Goal: Task Accomplishment & Management: Manage account settings

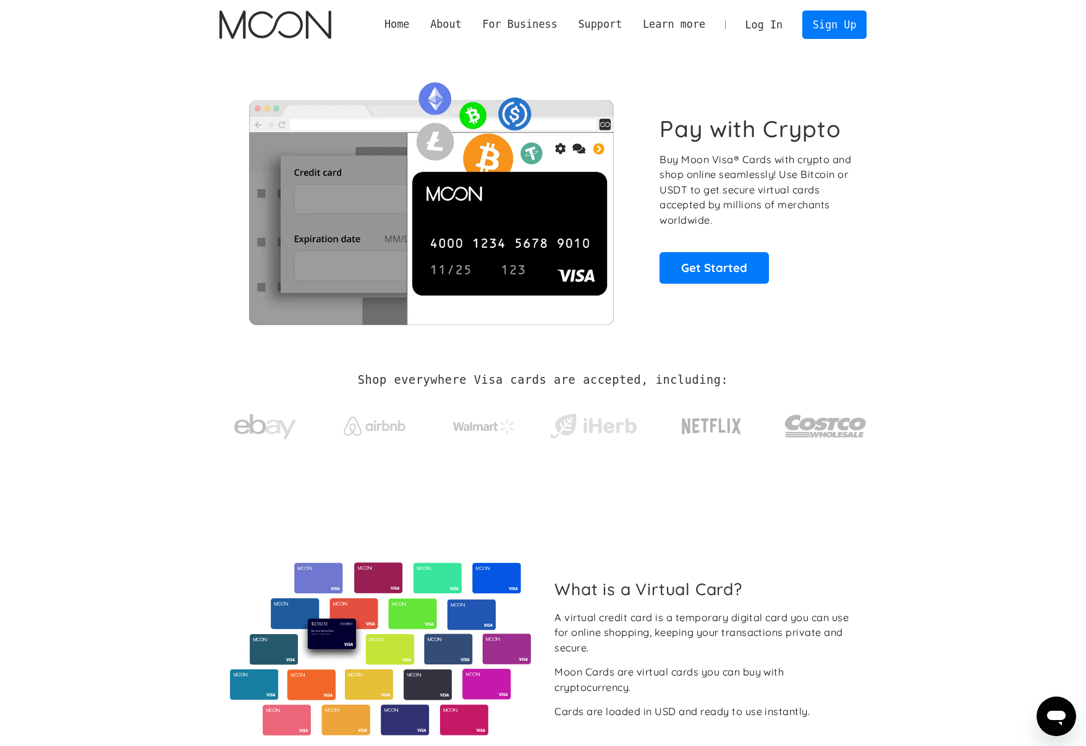
click at [779, 28] on link "Log In" at bounding box center [764, 24] width 58 height 27
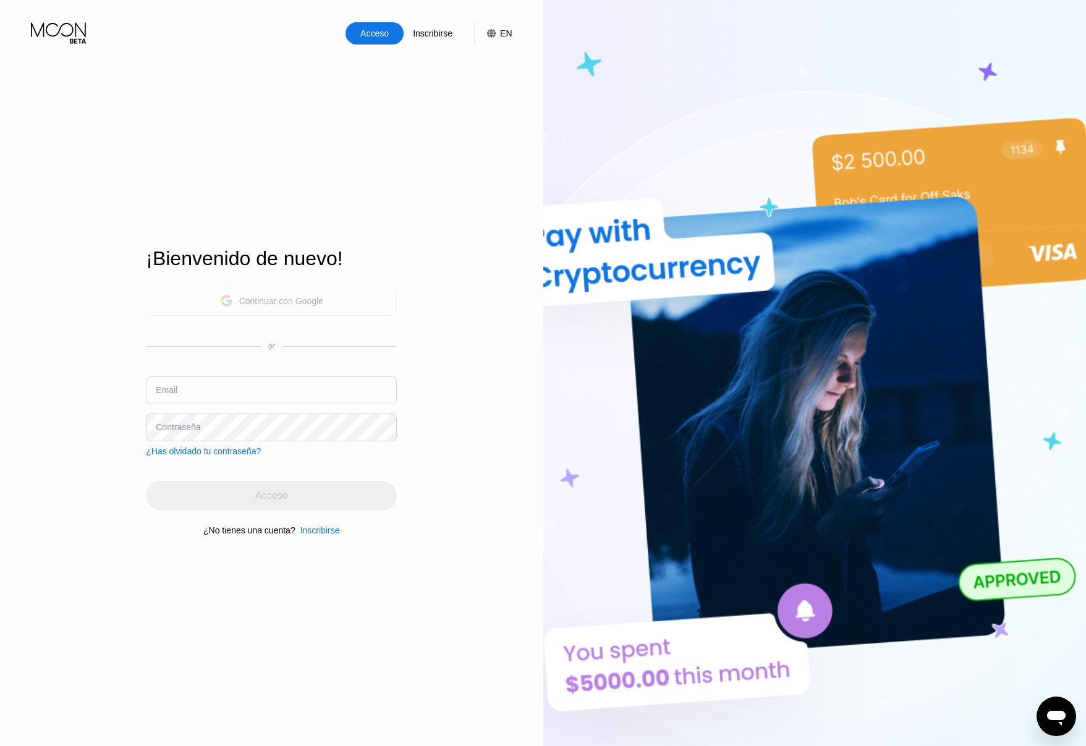
click at [311, 296] on div "Continuar con Google" at bounding box center [281, 301] width 84 height 10
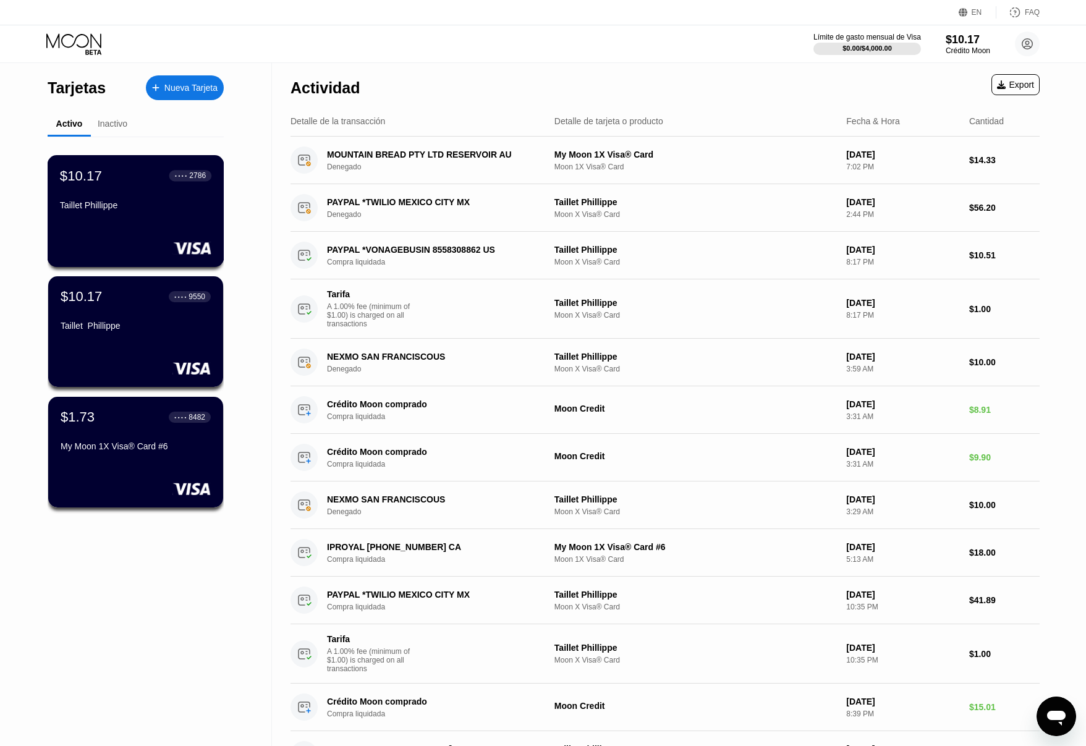
click at [132, 210] on div "Taillet Phillippe" at bounding box center [135, 205] width 151 height 10
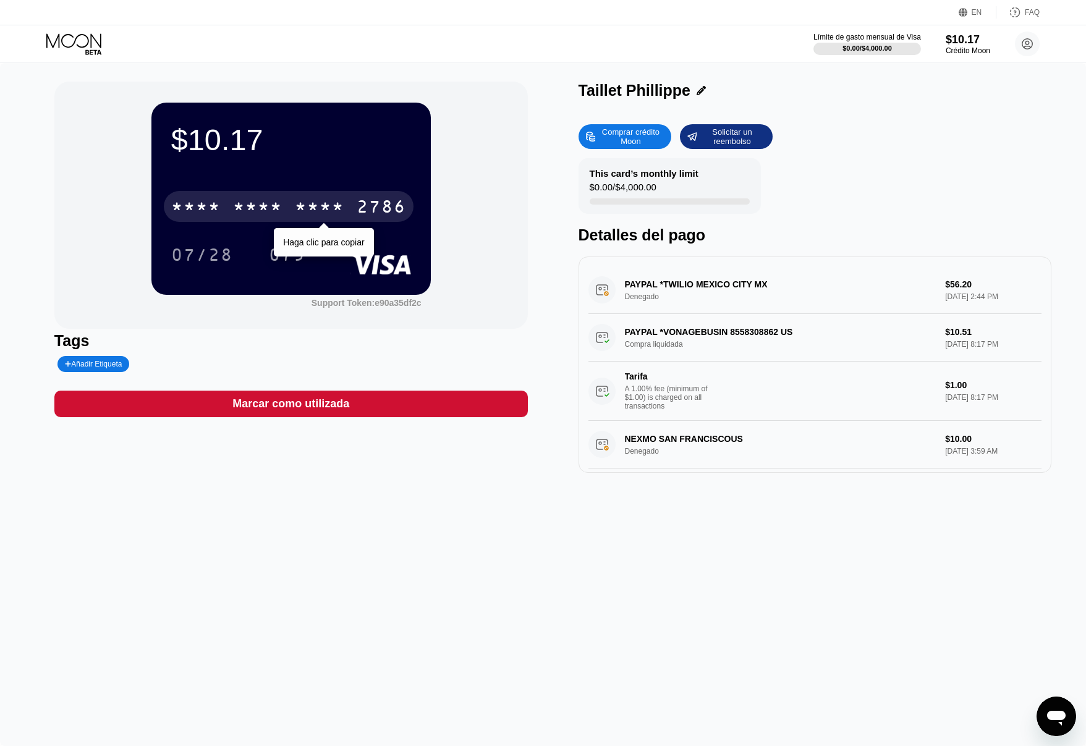
click at [229, 209] on div "* * * * * * * * * * * * 2786" at bounding box center [289, 206] width 250 height 31
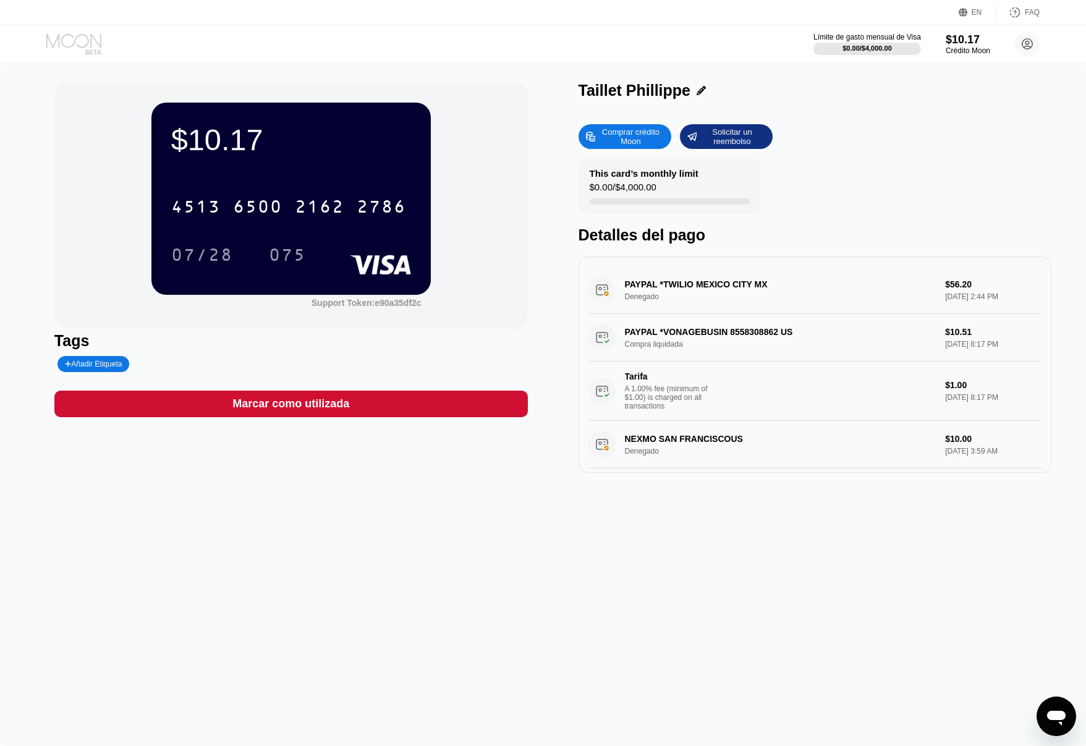
click at [74, 41] on icon at bounding box center [74, 44] width 57 height 22
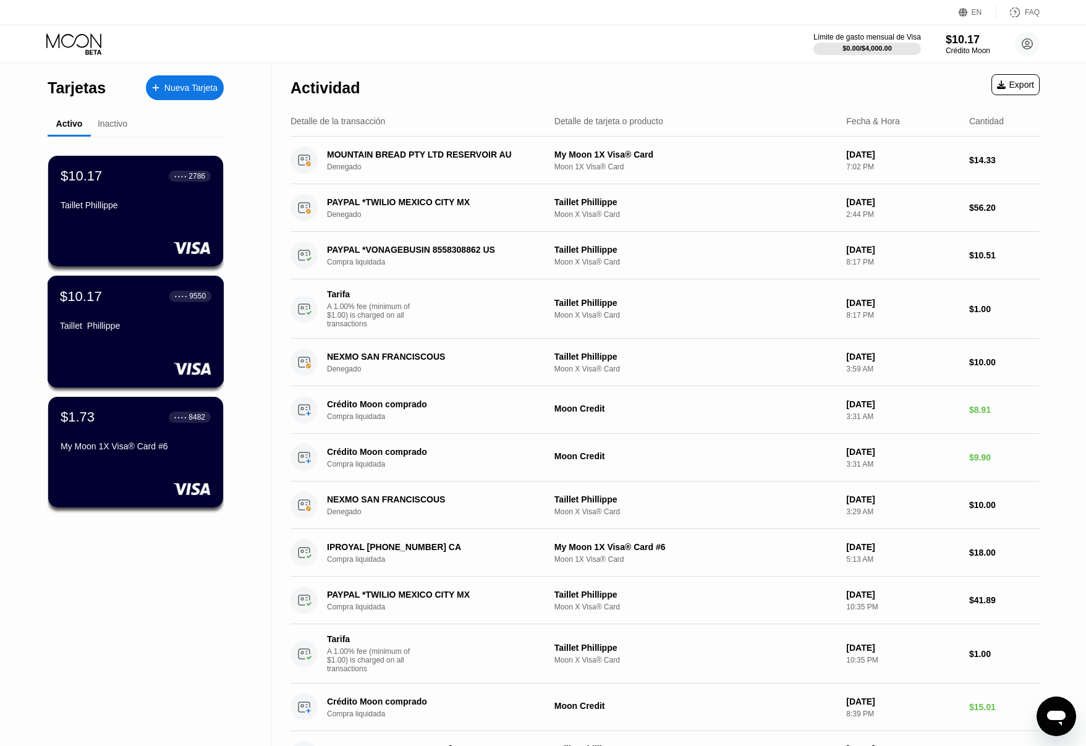
click at [96, 325] on div "Taillet Phillippe" at bounding box center [135, 326] width 151 height 10
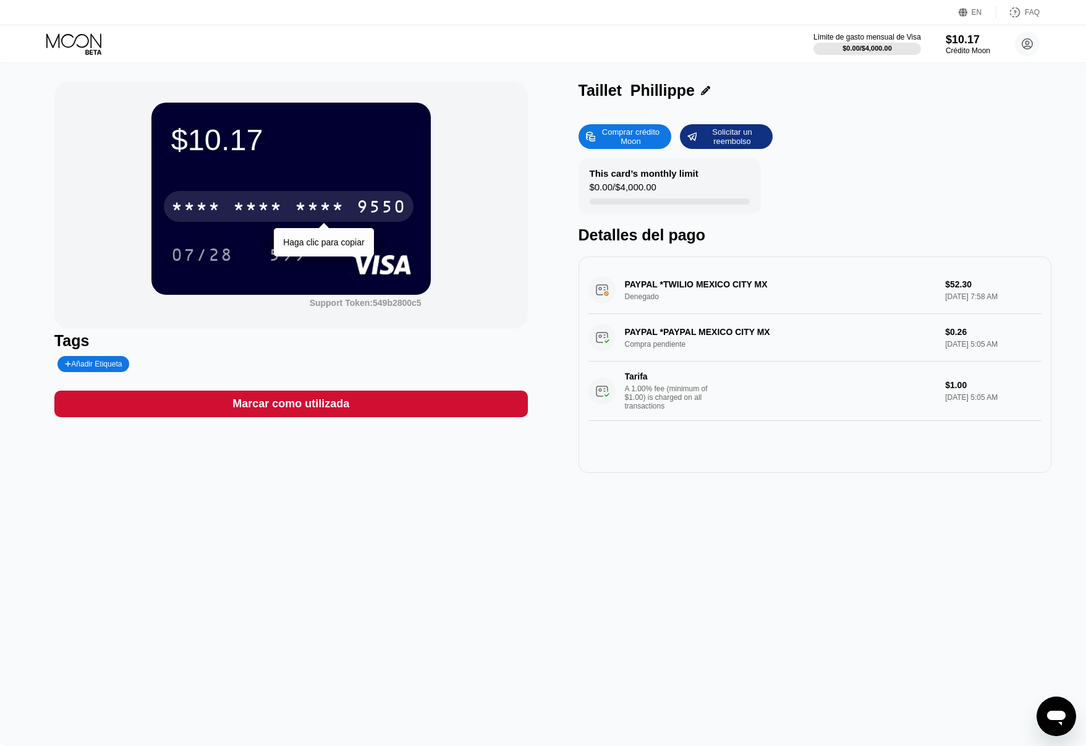
click at [273, 212] on div "* * * *" at bounding box center [257, 208] width 49 height 20
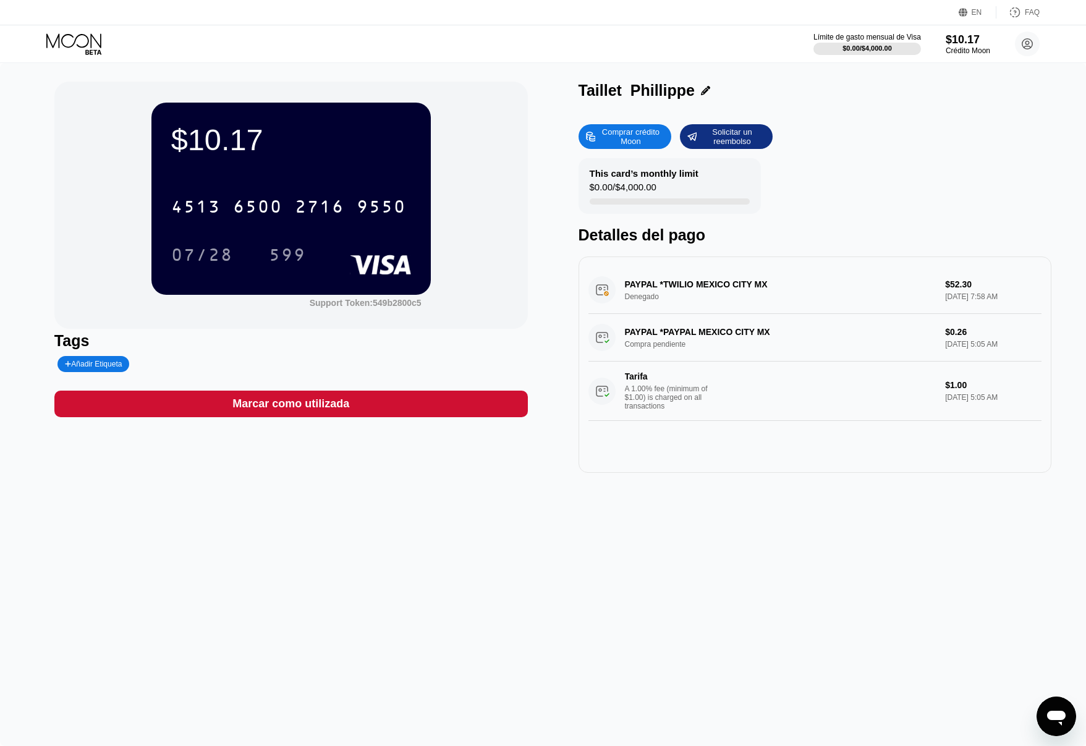
click at [80, 42] on icon at bounding box center [74, 44] width 57 height 22
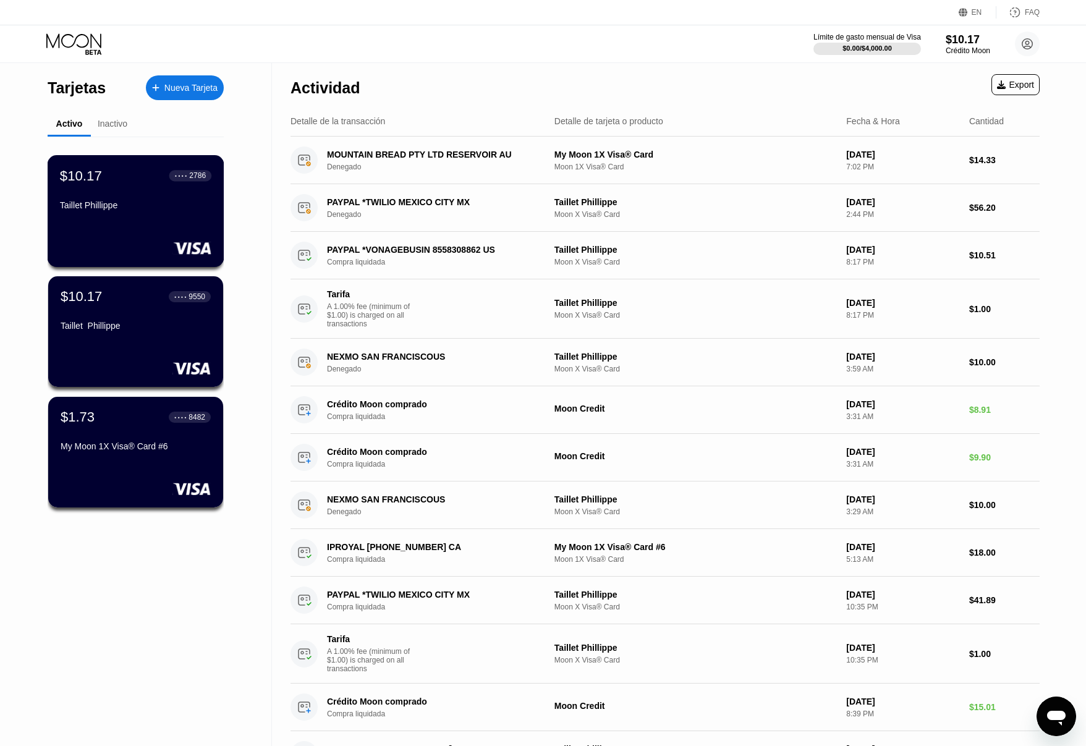
click at [155, 232] on div "$10.17 ● ● ● ● 2786 Taillet Phillippe" at bounding box center [136, 211] width 177 height 112
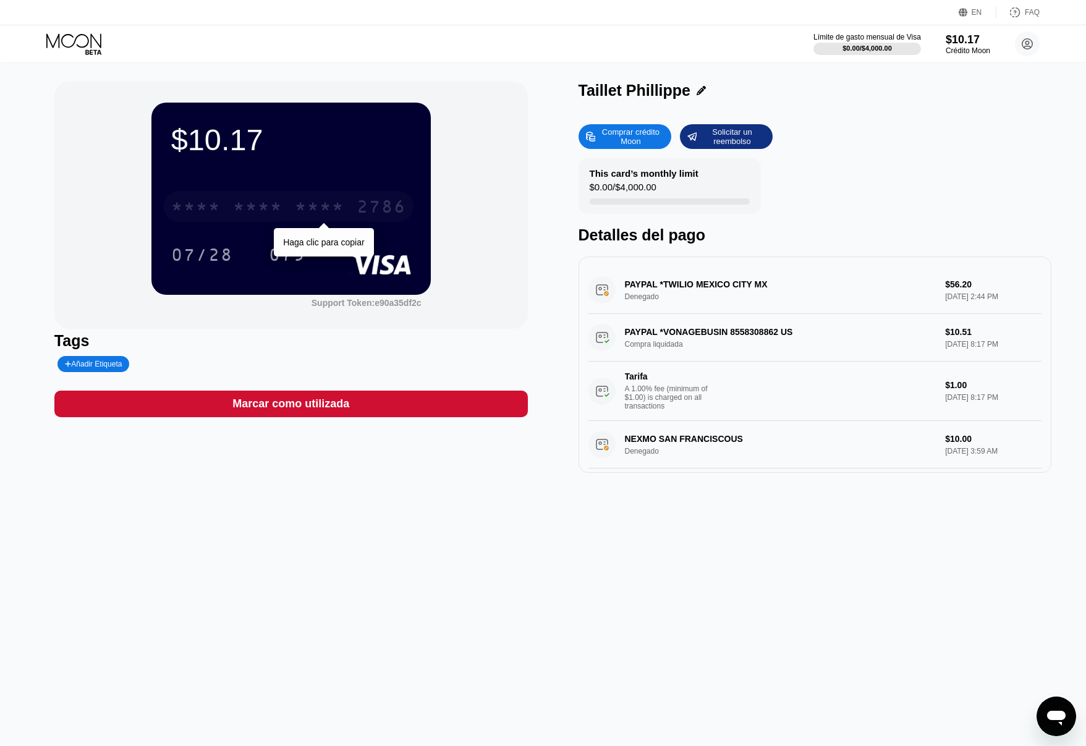
click at [320, 200] on div "* * * * * * * * * * * * 2786" at bounding box center [289, 206] width 250 height 31
click at [561, 290] on div "$10.17 4513 6500 2162 2786 07/28 075 Support Token: e90a35df2c Tags Añadir Etiq…" at bounding box center [542, 277] width 977 height 391
click at [865, 188] on div "This card’s monthly limit $0.00 / $4,000.00 Detalles del pago" at bounding box center [814, 201] width 473 height 86
click at [874, 33] on div "Límite de gasto mensual de Visa" at bounding box center [866, 37] width 109 height 9
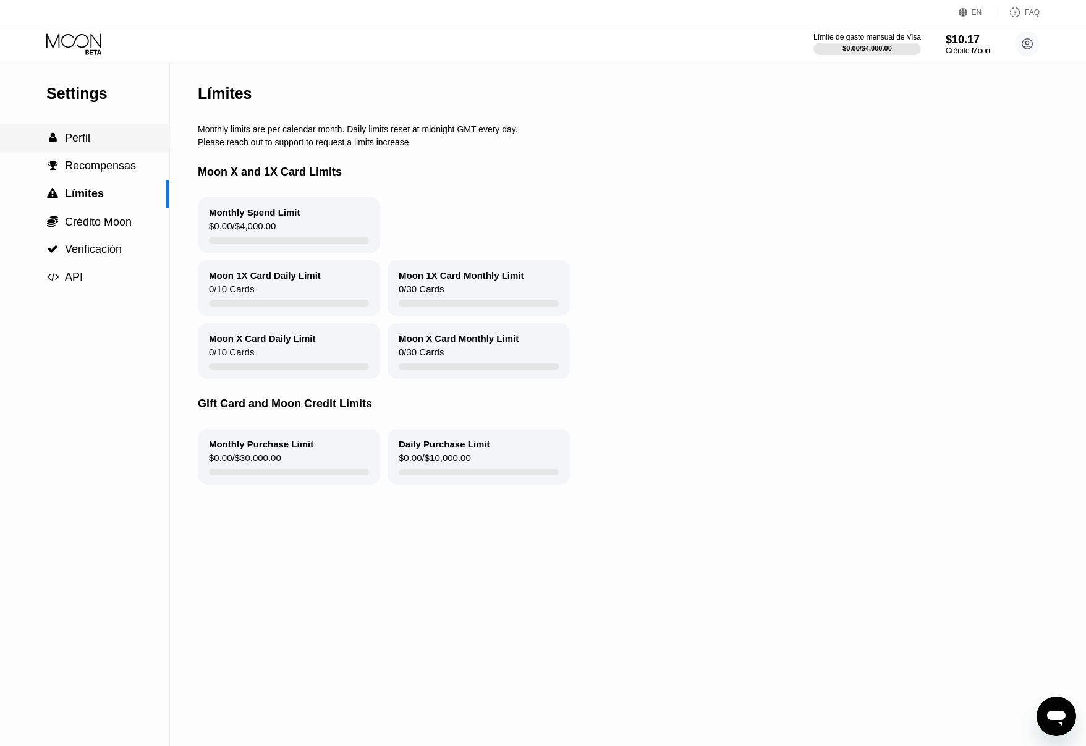
click at [75, 133] on div " Perfil" at bounding box center [84, 138] width 169 height 28
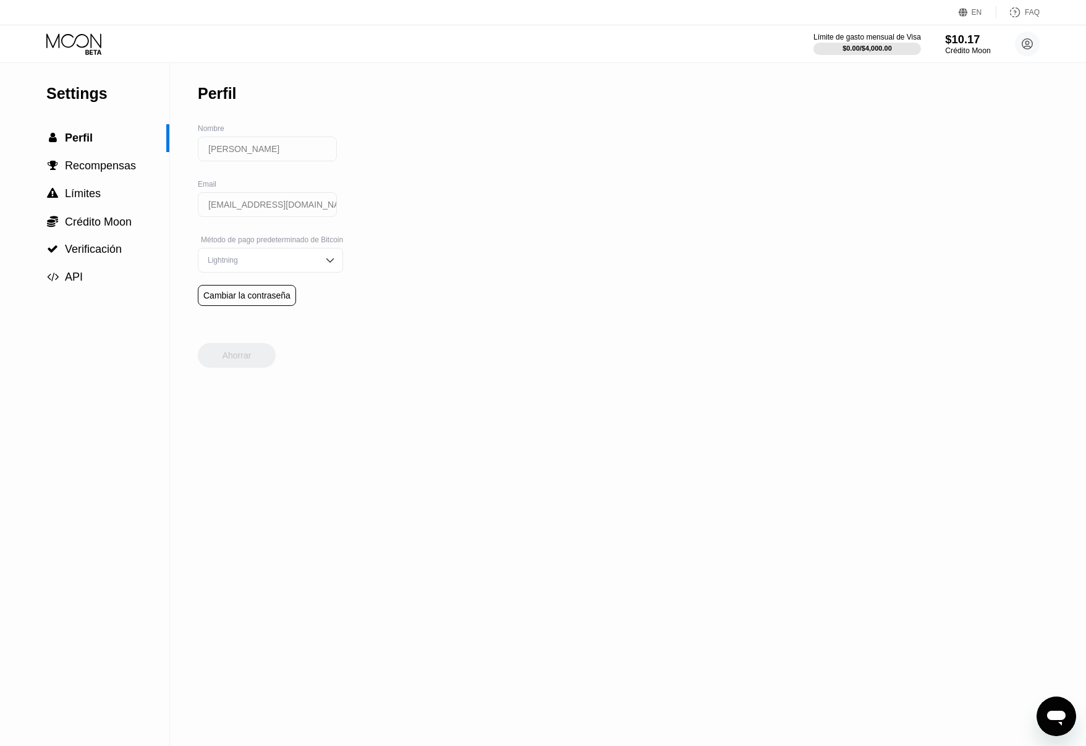
click at [965, 49] on div "Crédito Moon" at bounding box center [967, 50] width 45 height 9
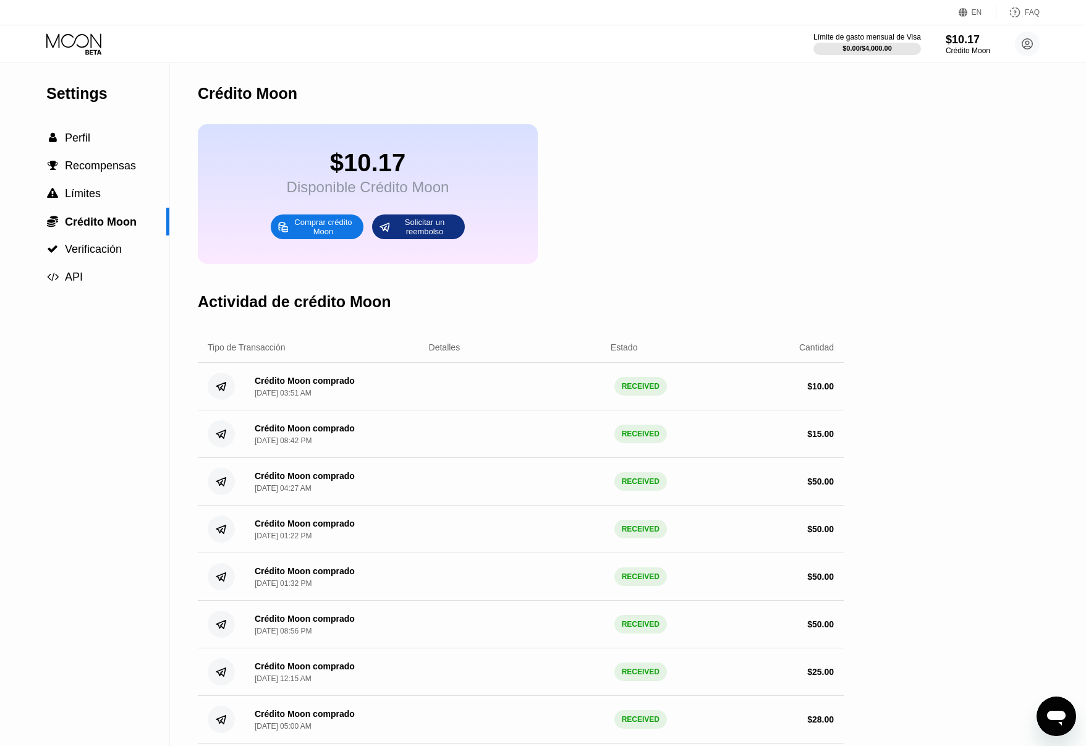
click at [61, 38] on icon at bounding box center [74, 44] width 57 height 22
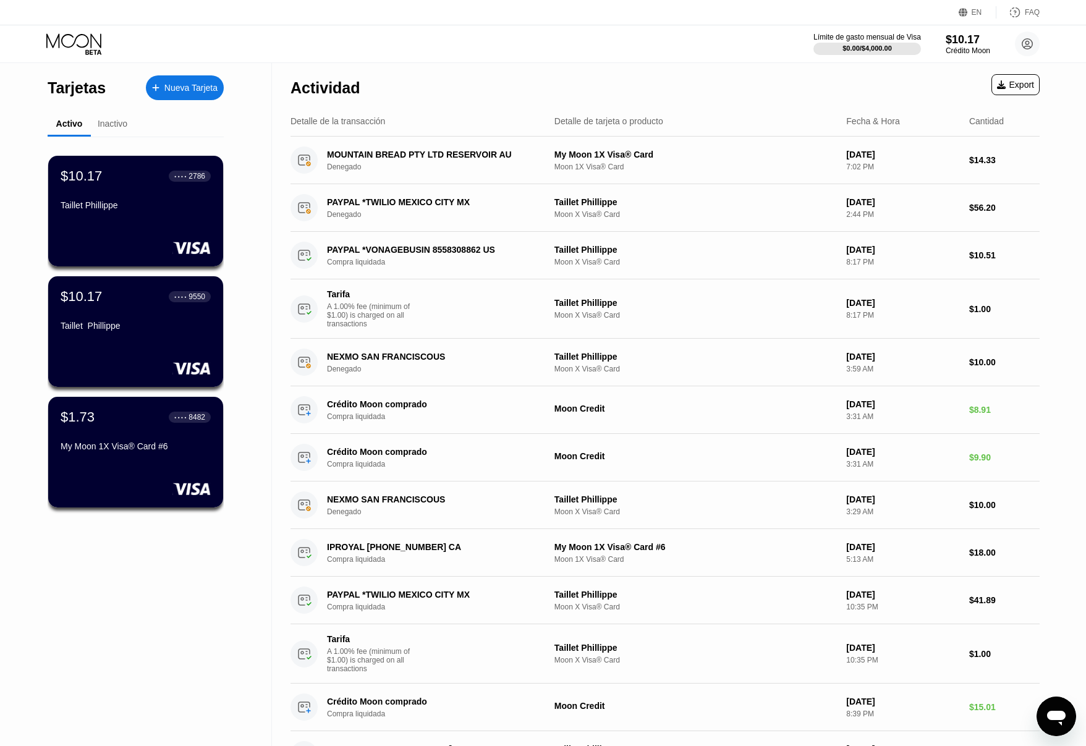
click at [106, 129] on div "Inactivo" at bounding box center [113, 124] width 30 height 10
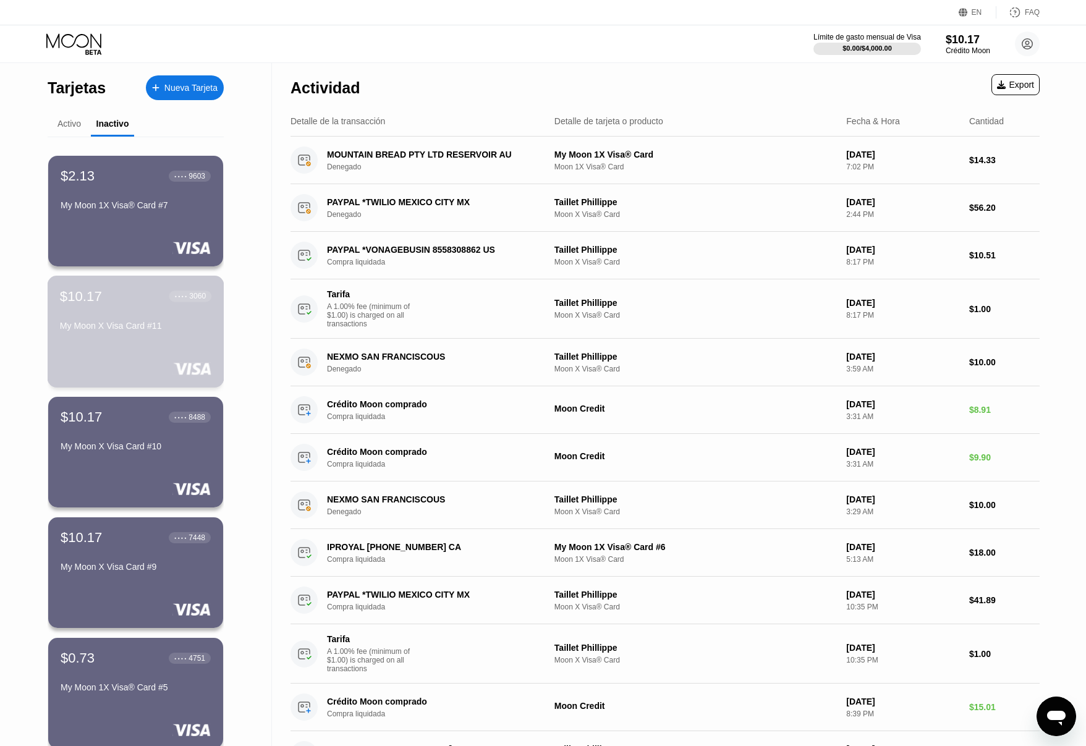
click at [140, 336] on div "My Moon X Visa Card #11" at bounding box center [135, 328] width 151 height 15
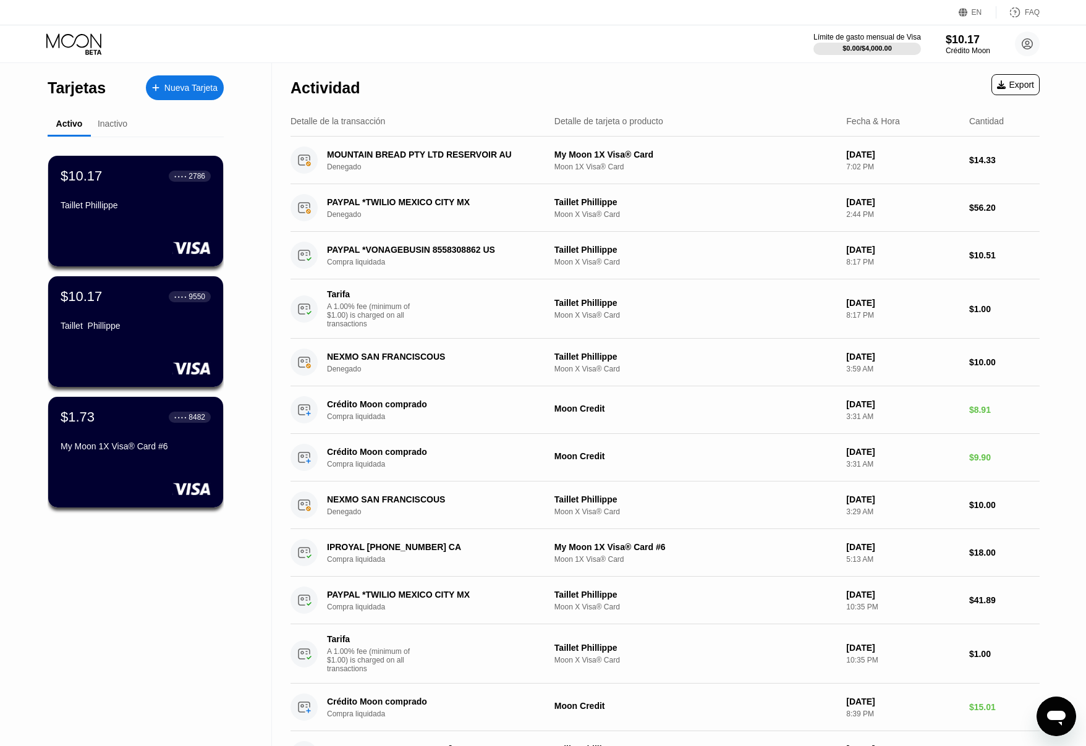
click at [126, 125] on div "Inactivo" at bounding box center [113, 124] width 30 height 10
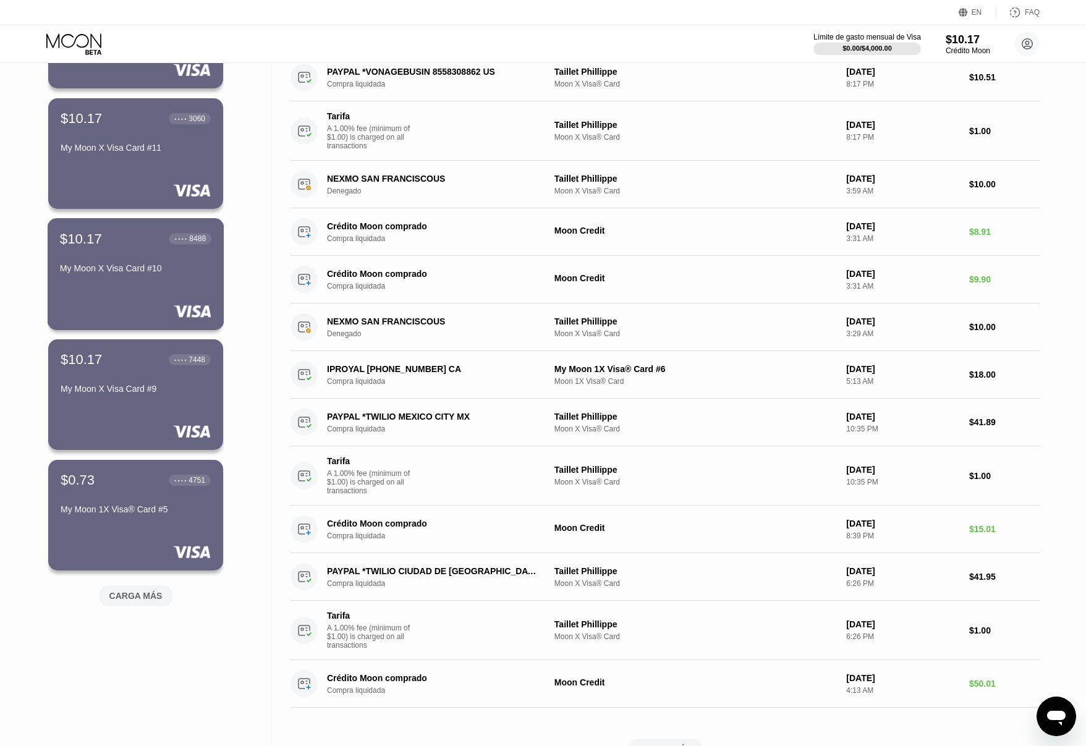
scroll to position [185, 0]
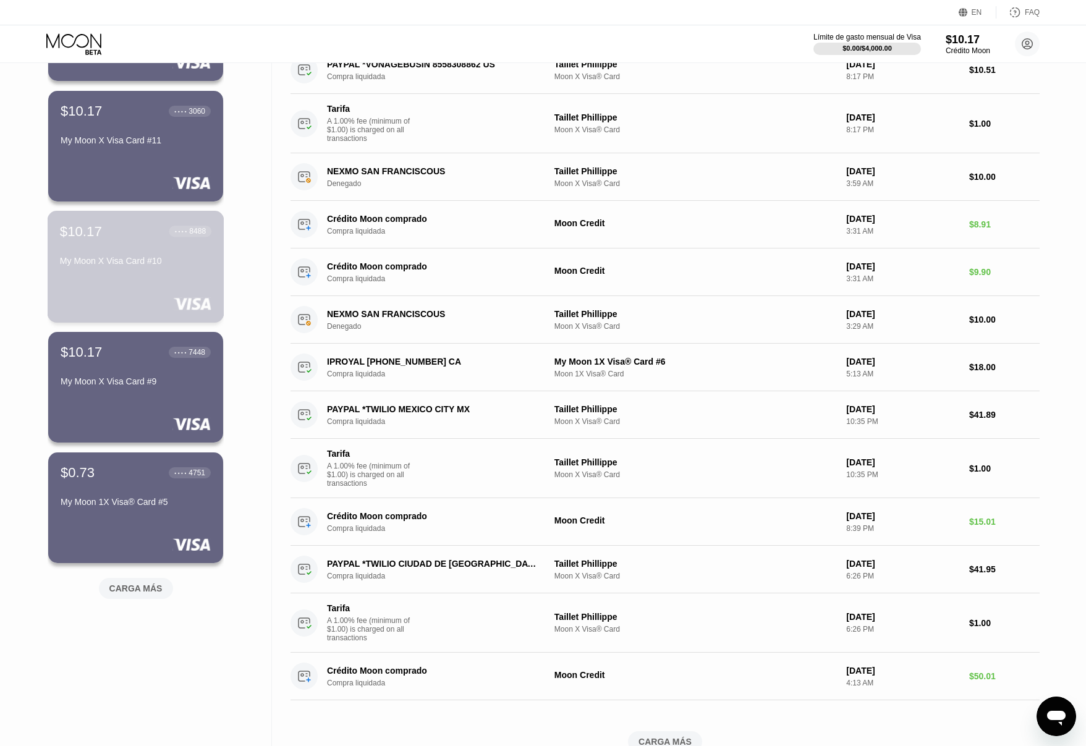
click at [121, 266] on div "My Moon X Visa Card #10" at bounding box center [135, 261] width 151 height 10
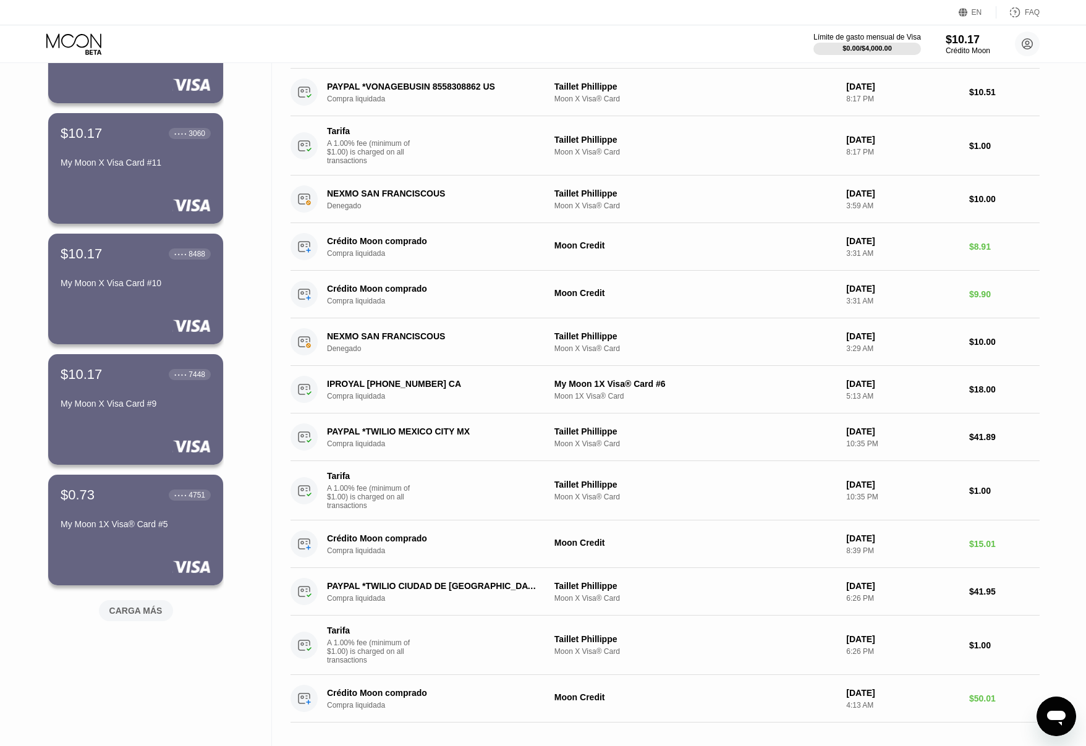
scroll to position [185, 0]
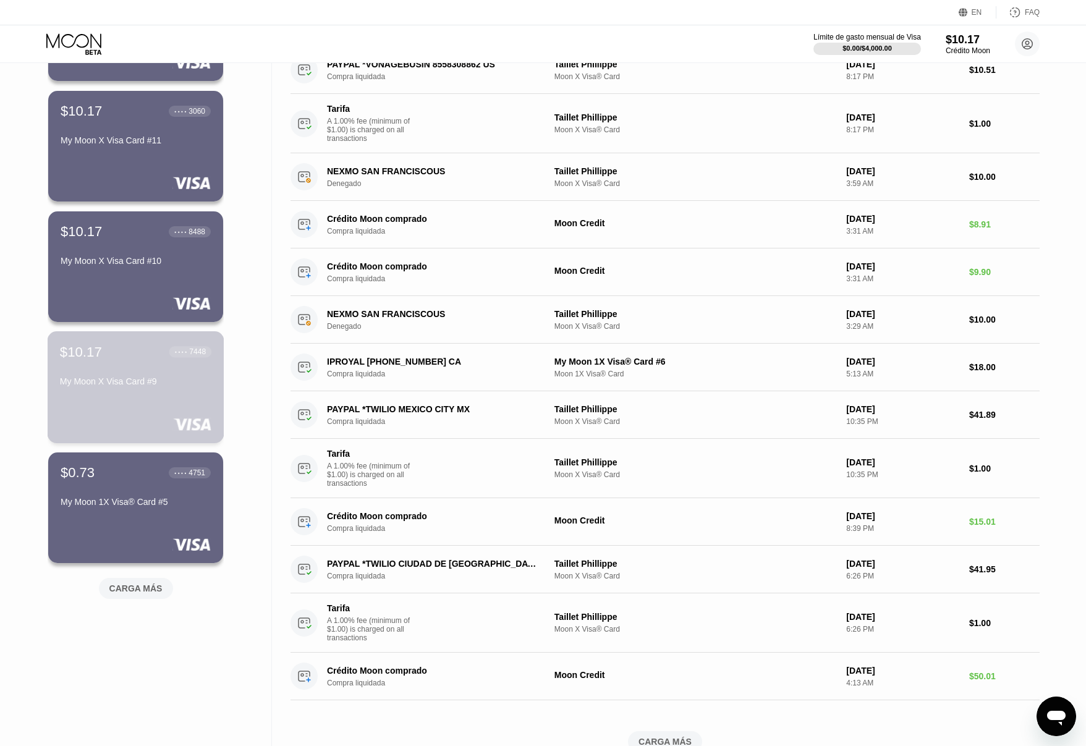
click at [148, 377] on div "$10.17 ● ● ● ● 7448 My Moon X Visa Card #9" at bounding box center [135, 368] width 151 height 48
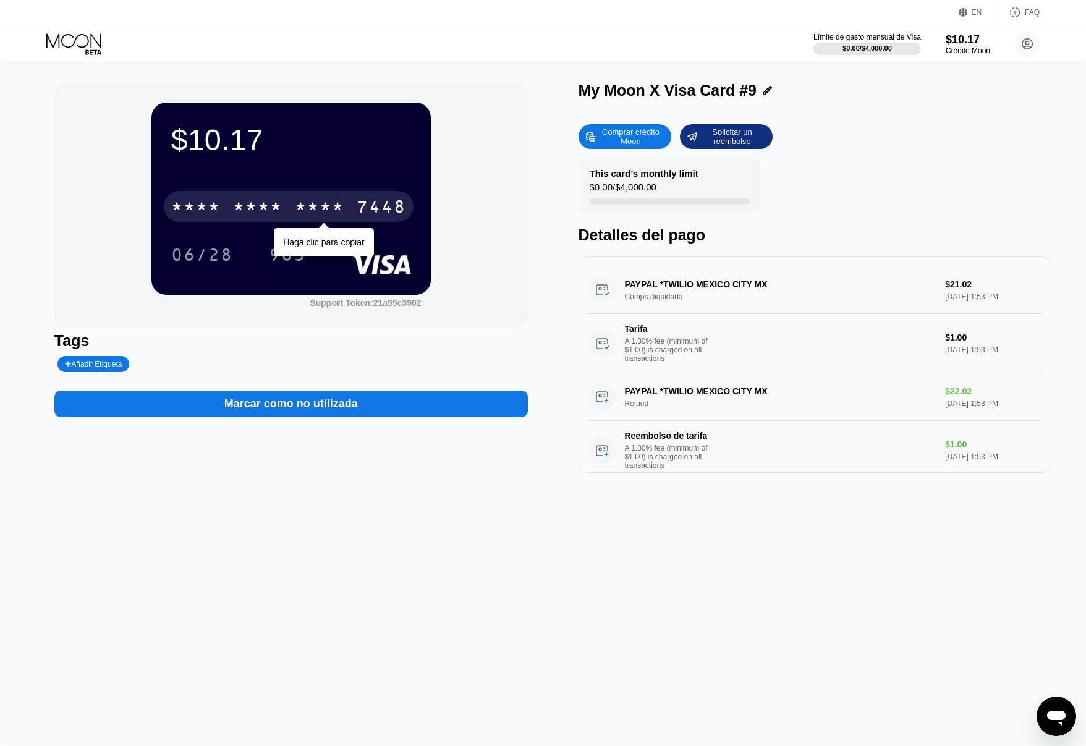
click at [253, 201] on div "* * * *" at bounding box center [257, 208] width 49 height 20
click at [358, 209] on div "7448" at bounding box center [381, 208] width 49 height 20
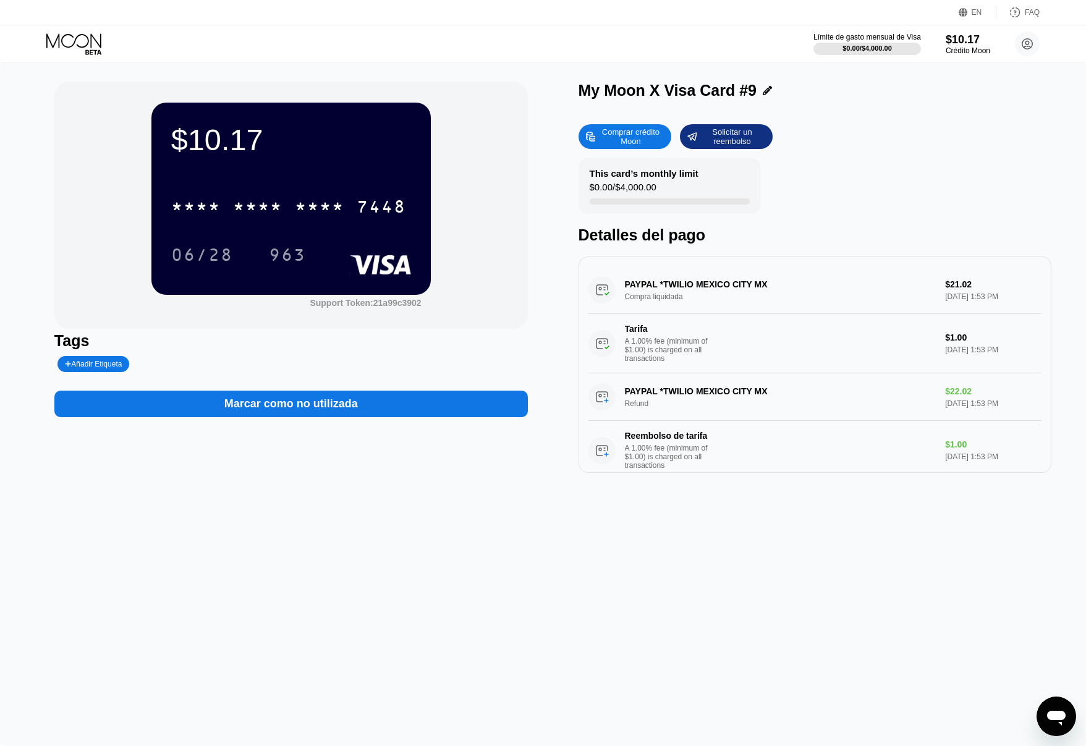
click at [812, 118] on div "My Moon X Visa Card #9 Comprar crédito Moon Solicitar un reembolso This card’s …" at bounding box center [814, 277] width 473 height 391
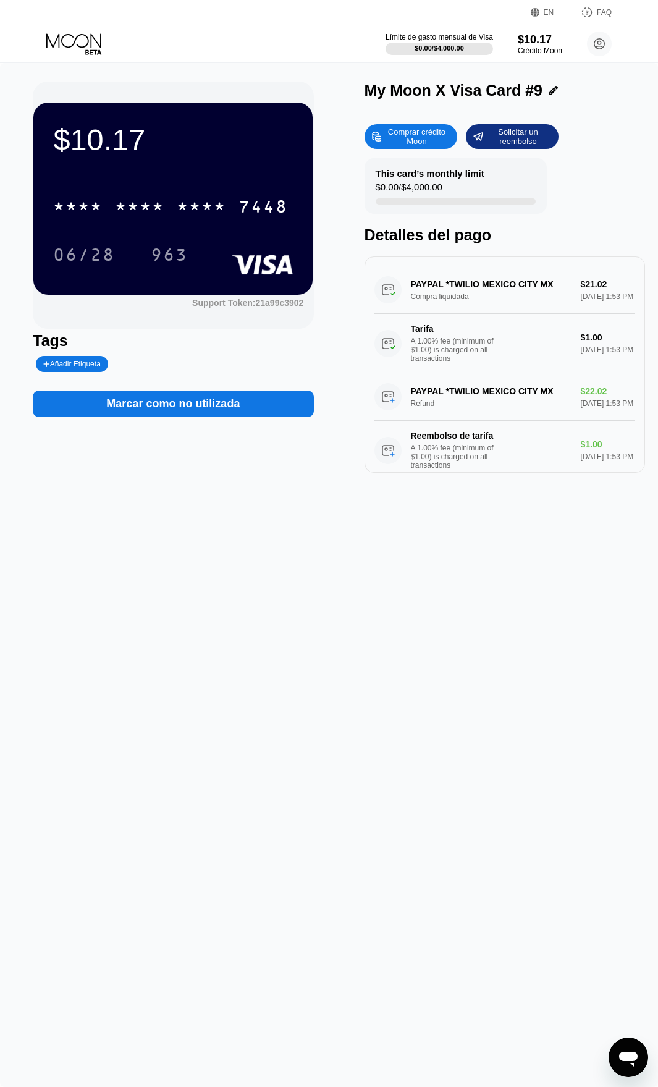
click at [204, 410] on div "Marcar como no utilizada" at bounding box center [172, 404] width 133 height 14
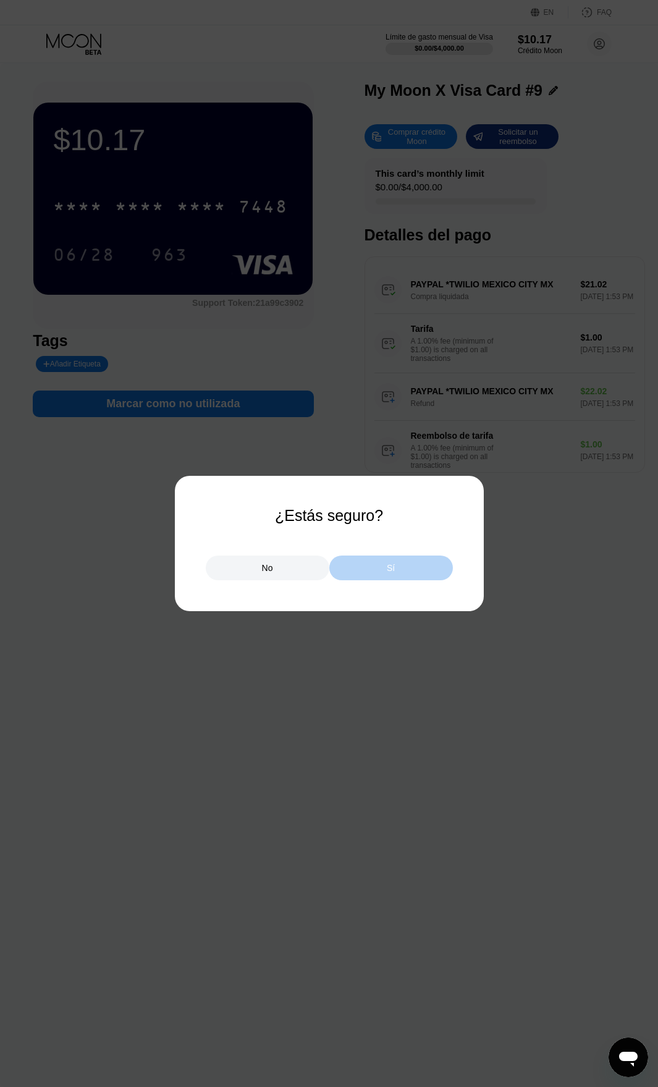
click at [372, 575] on div "Sí" at bounding box center [391, 568] width 124 height 25
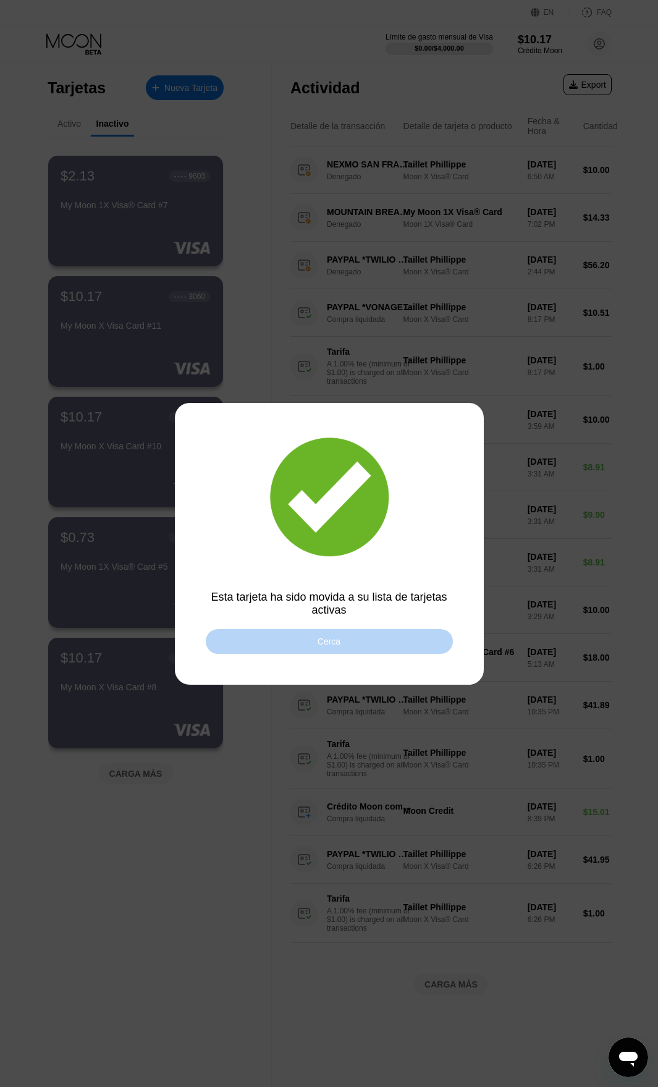
click at [355, 649] on div "Cerca" at bounding box center [329, 641] width 247 height 25
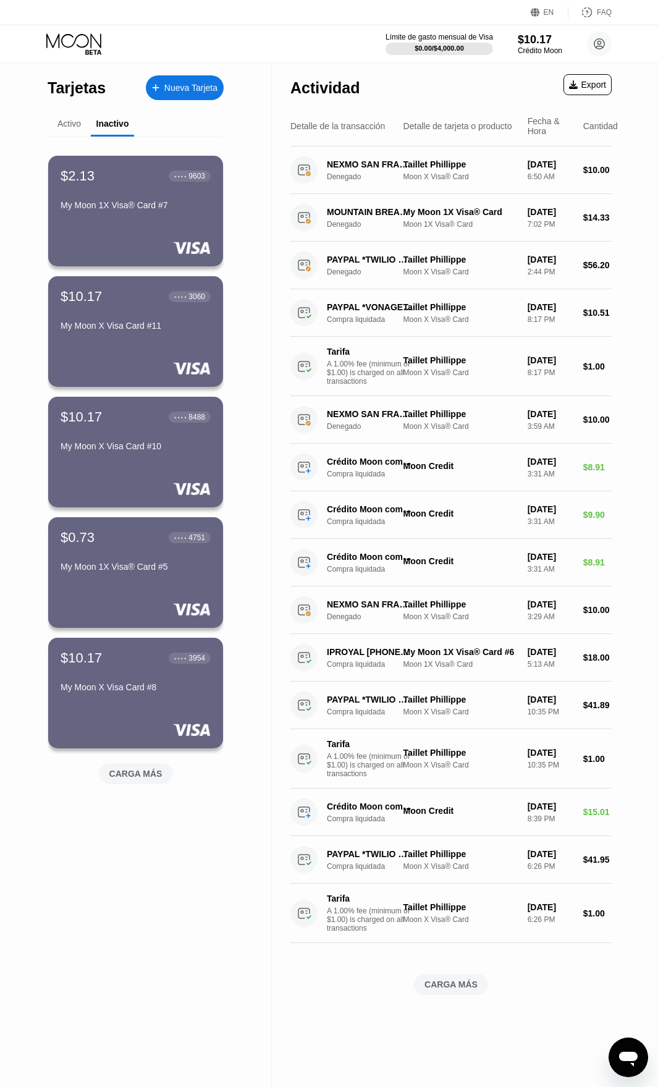
click at [66, 125] on div "Activo" at bounding box center [68, 124] width 23 height 10
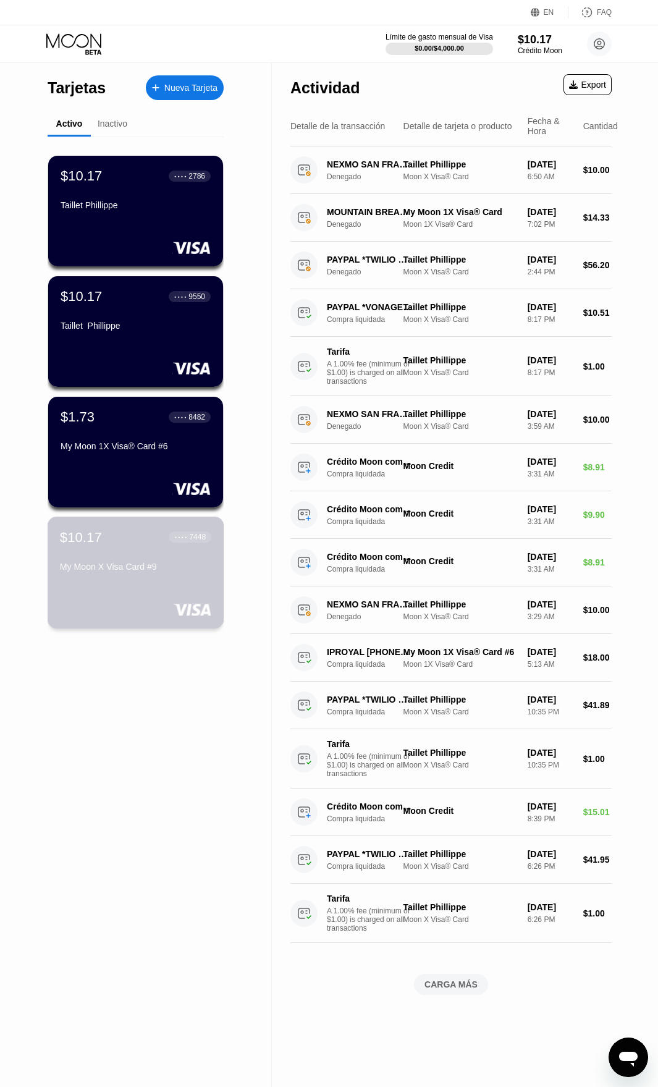
click at [104, 572] on div "My Moon X Visa Card #9" at bounding box center [135, 567] width 151 height 10
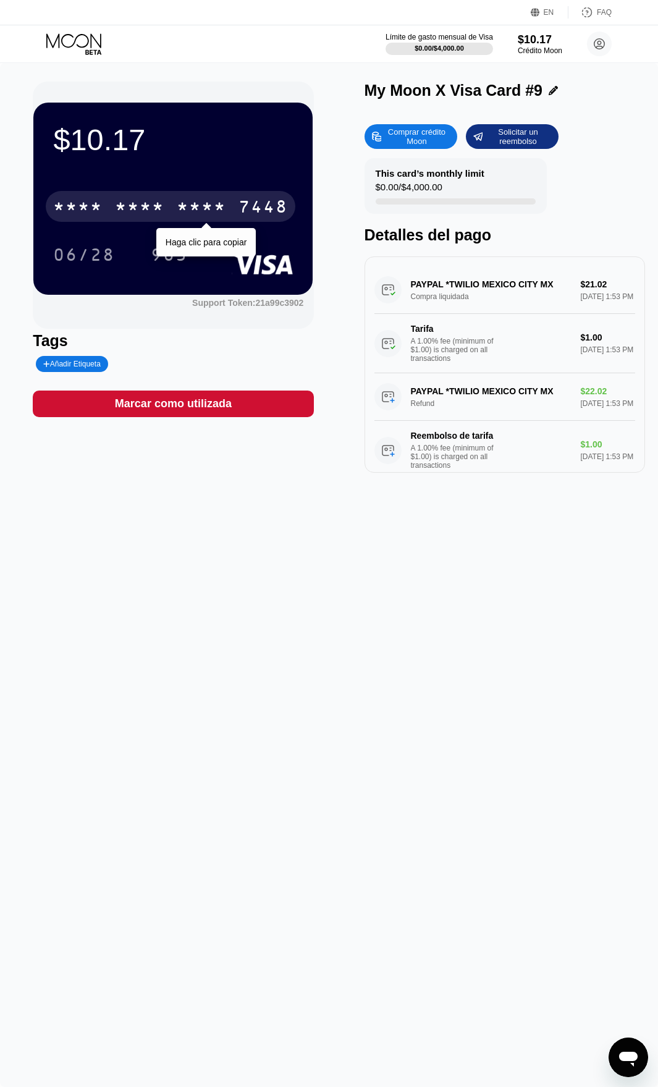
click at [221, 211] on div "* * * *" at bounding box center [201, 208] width 49 height 20
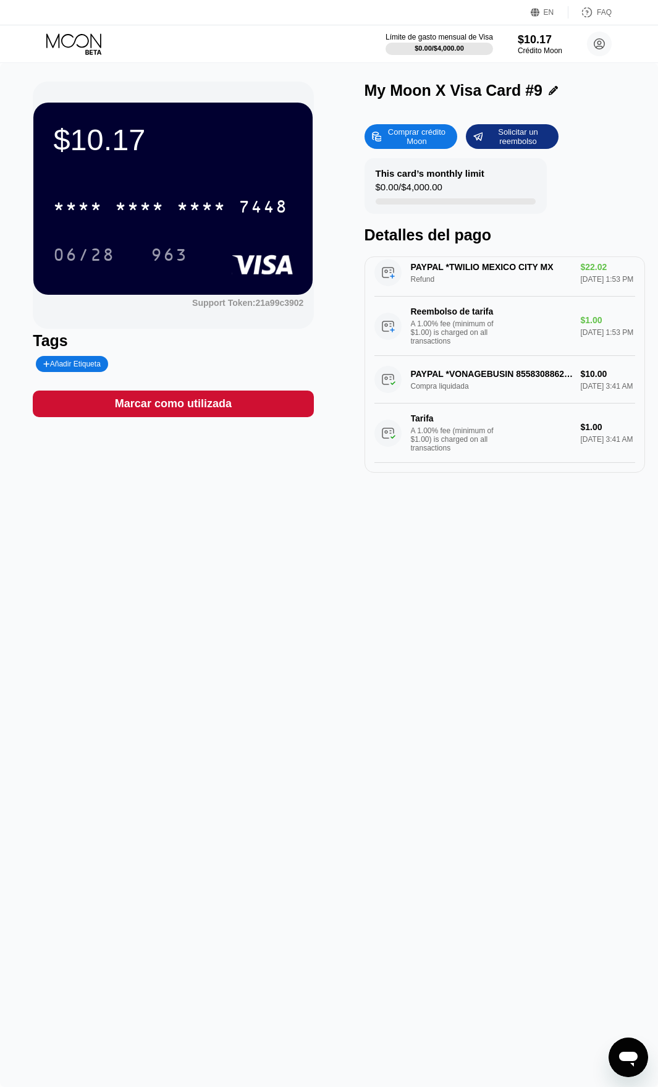
click at [69, 41] on icon at bounding box center [74, 44] width 57 height 22
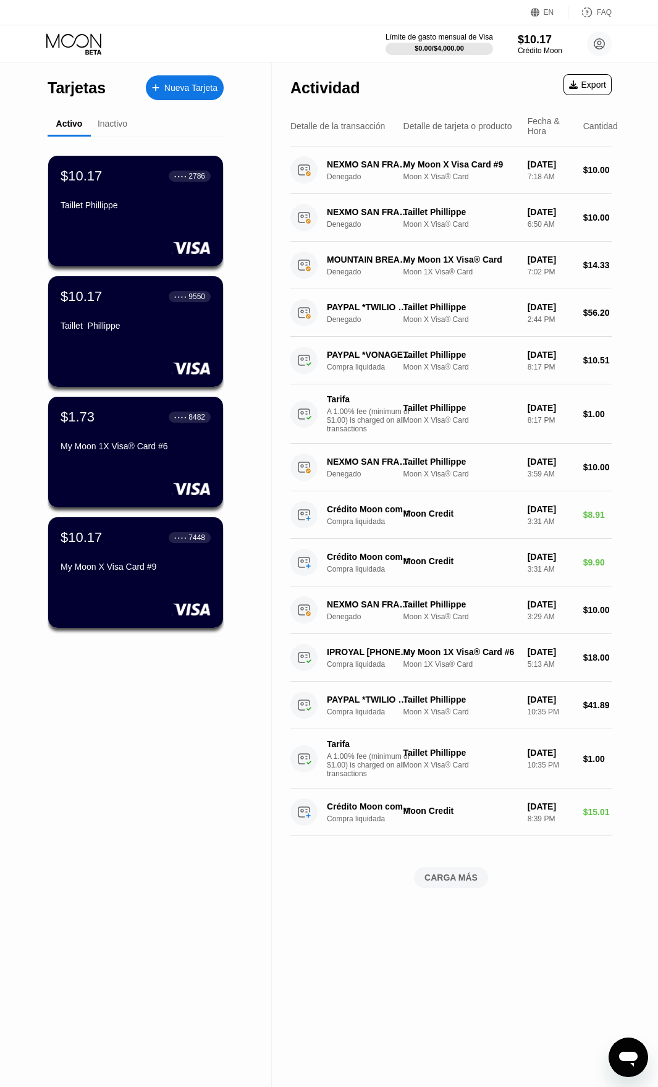
click at [114, 125] on div "Inactivo" at bounding box center [113, 124] width 30 height 10
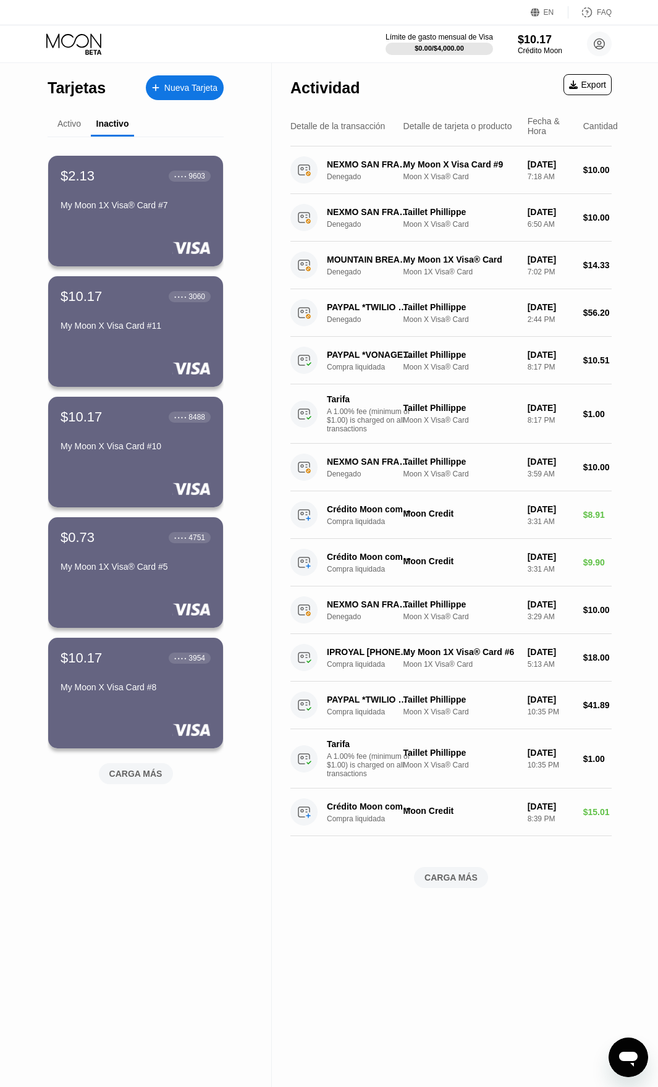
click at [113, 779] on div "CARGA MÁS" at bounding box center [135, 773] width 53 height 11
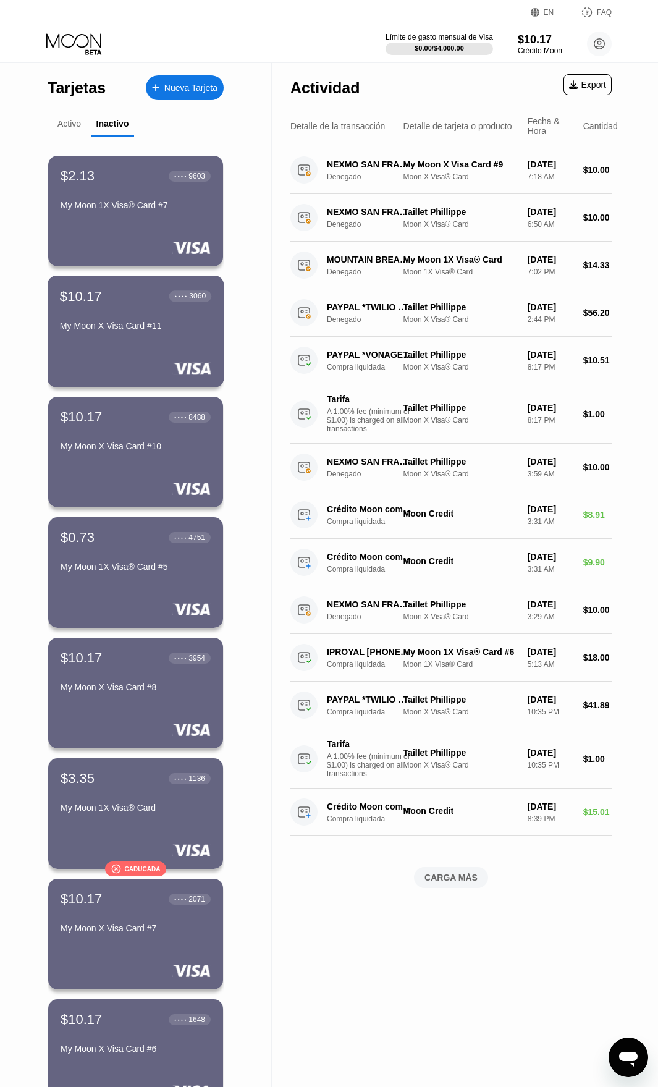
click at [148, 357] on div "$10.17 ● ● ● ● 3060 My Moon X Visa Card #11" at bounding box center [136, 332] width 177 height 112
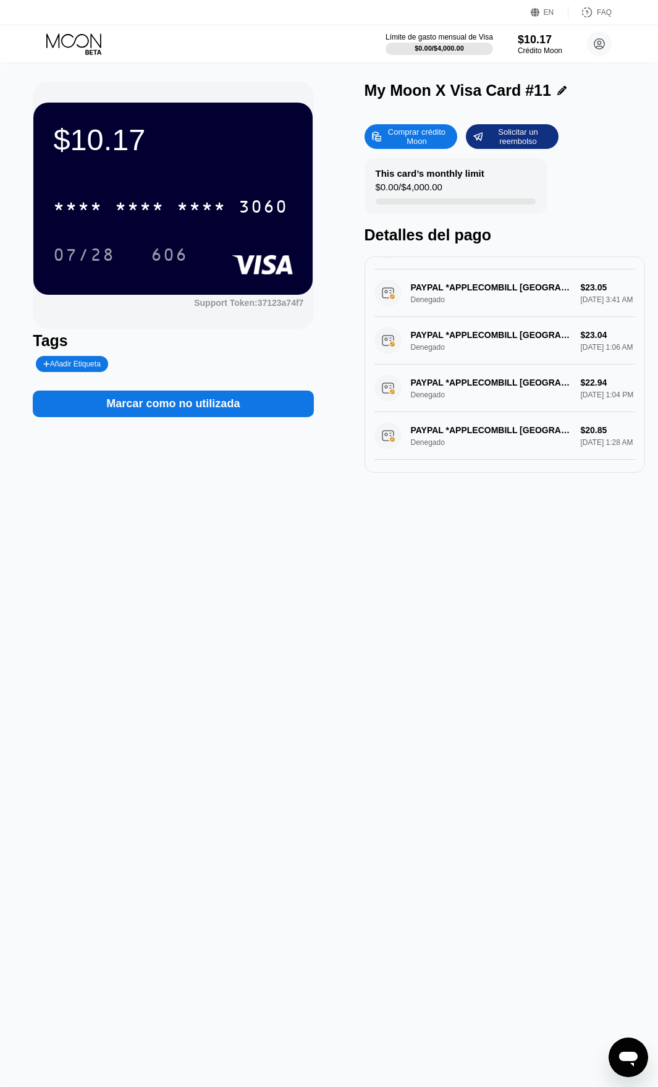
scroll to position [358, 0]
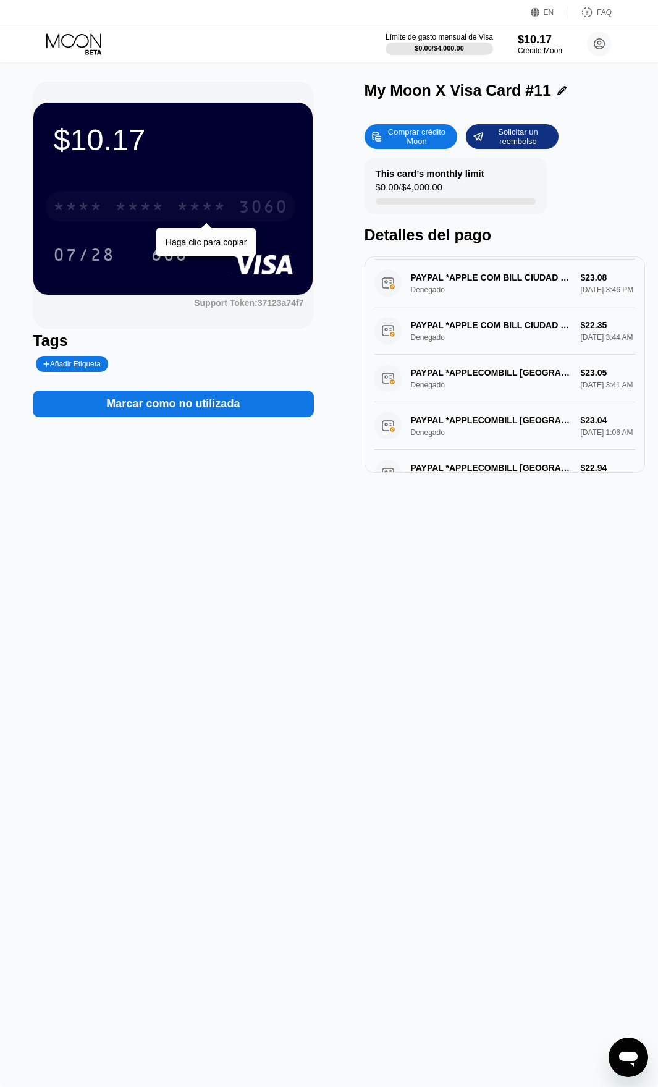
click at [196, 218] on div "* * * *" at bounding box center [201, 208] width 49 height 20
click at [48, 35] on icon at bounding box center [74, 44] width 57 height 22
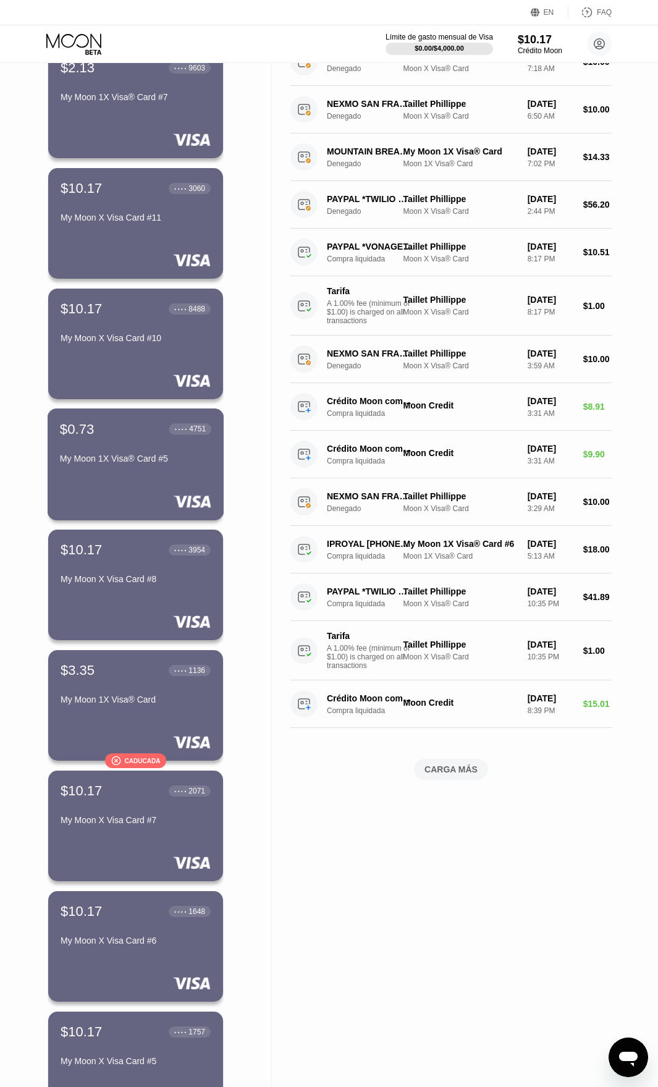
scroll to position [124, 0]
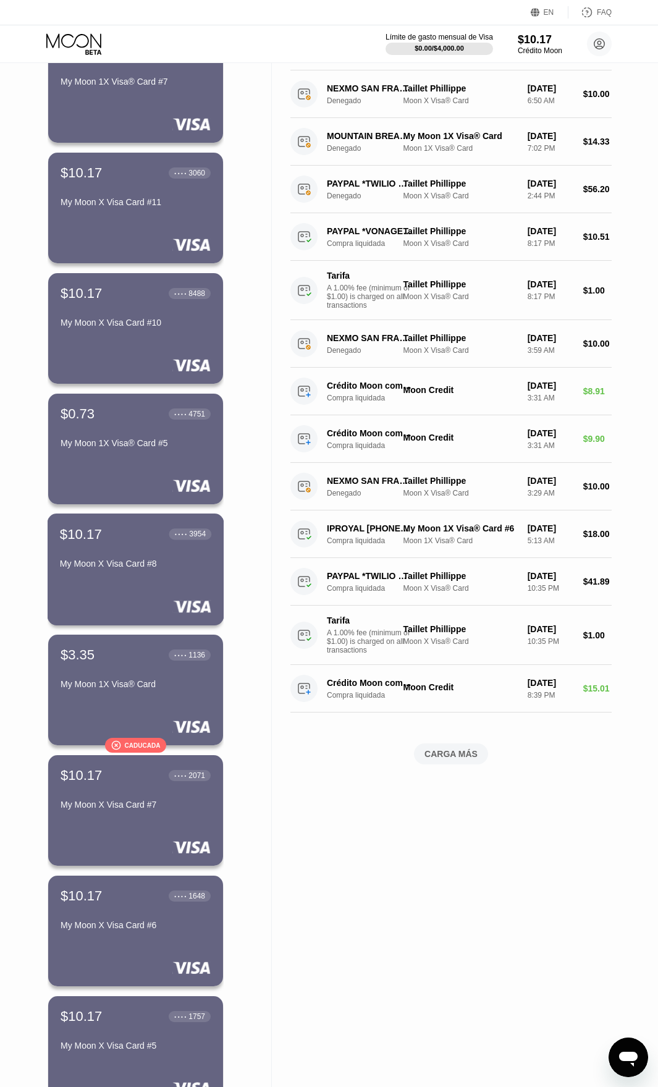
click at [141, 542] on div "$10.17 ● ● ● ● 3954" at bounding box center [135, 534] width 151 height 16
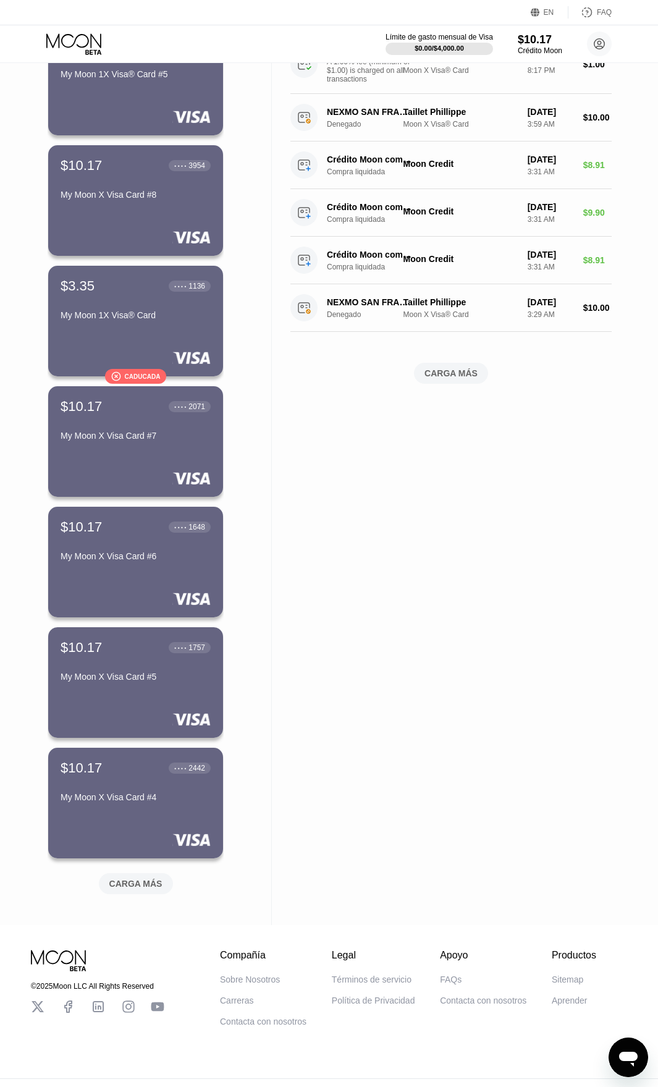
scroll to position [522, 0]
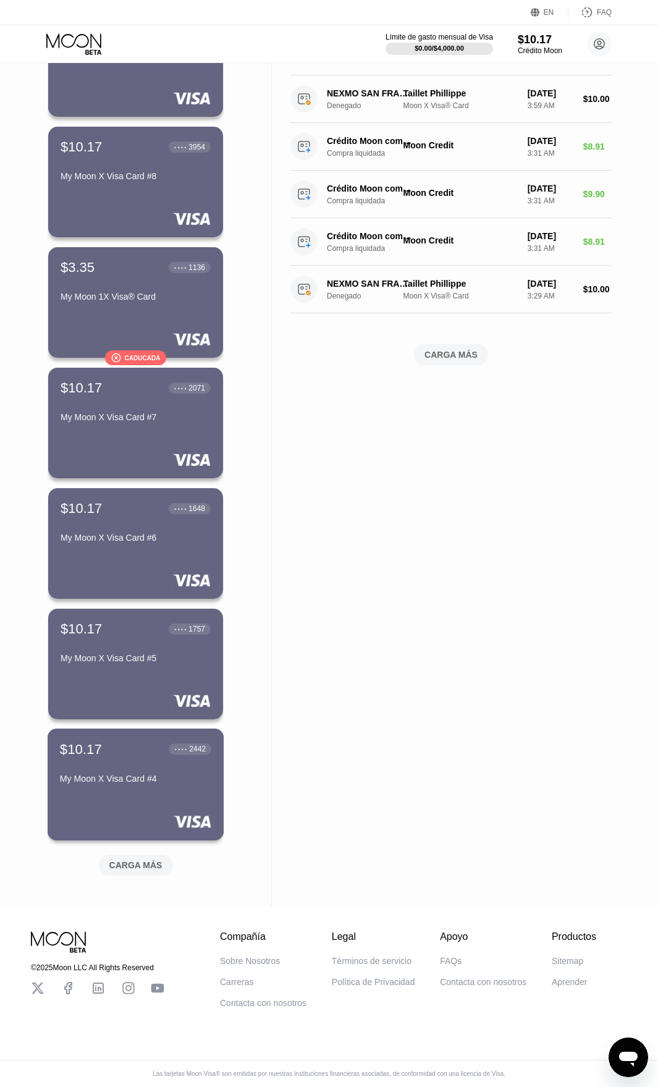
click at [140, 753] on div "$10.17 ● ● ● ● 2442 My Moon X Visa Card #4" at bounding box center [135, 765] width 151 height 48
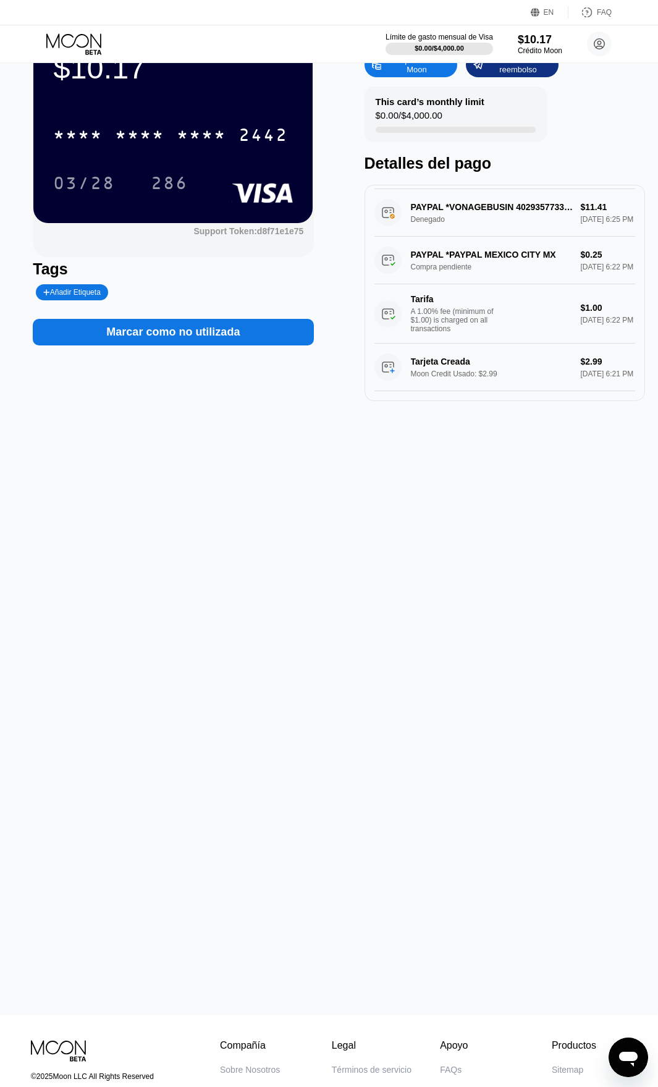
scroll to position [124, 0]
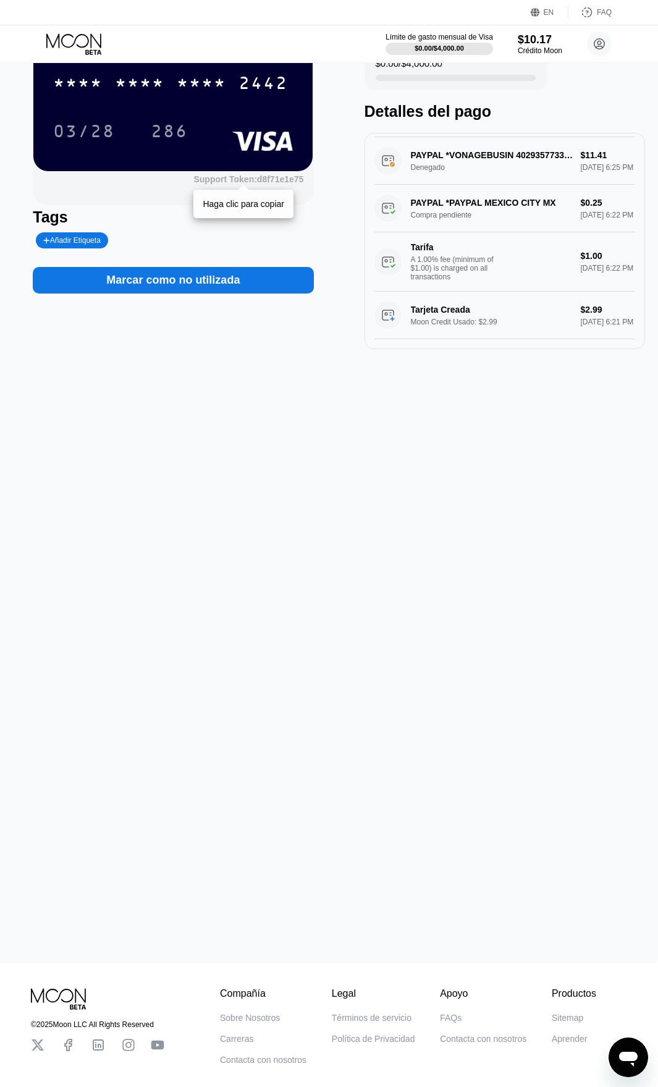
click at [229, 184] on div "Support Token: d8f71e1e75" at bounding box center [248, 179] width 110 height 10
